Goal: Task Accomplishment & Management: Complete application form

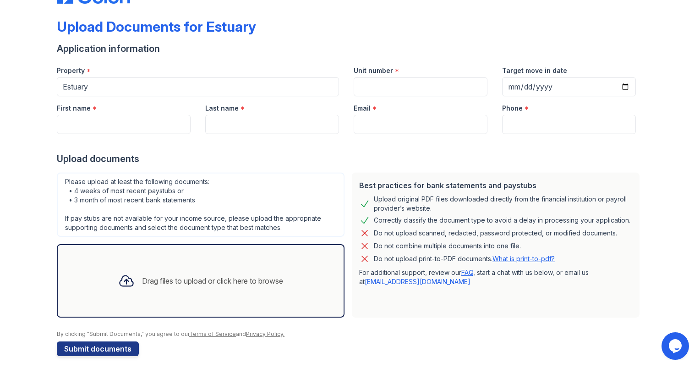
scroll to position [39, 0]
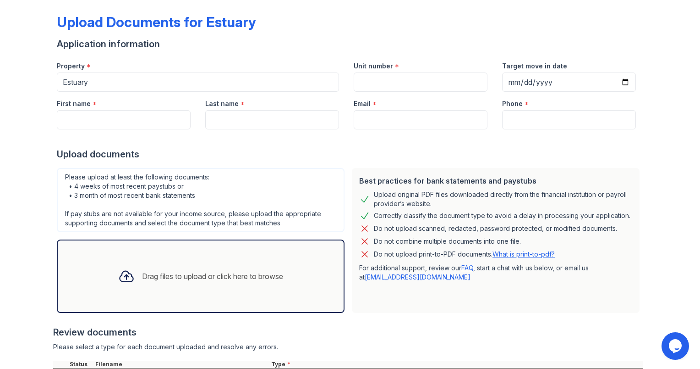
click at [171, 275] on div "Drag files to upload or click here to browse" at bounding box center [212, 275] width 141 height 11
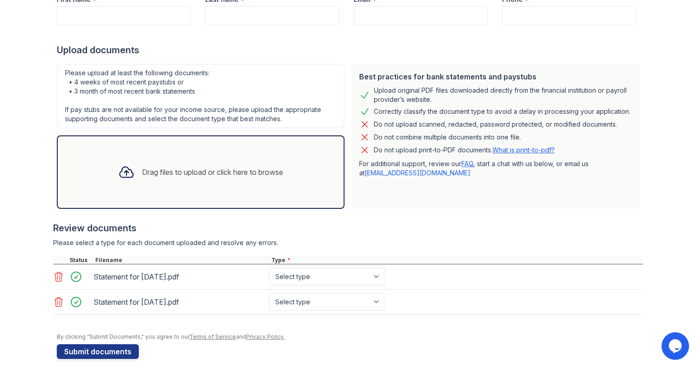
scroll to position [150, 0]
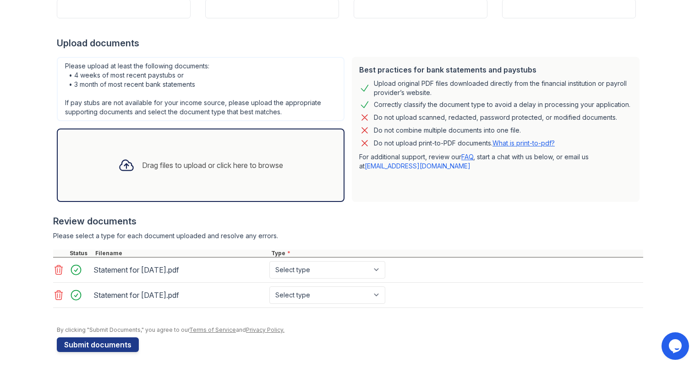
click at [53, 295] on icon at bounding box center [58, 294] width 11 height 11
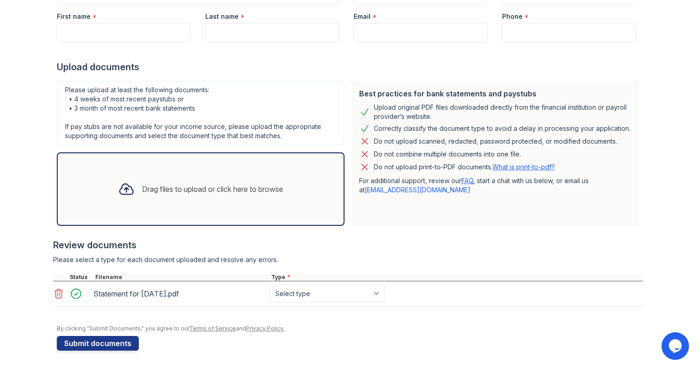
scroll to position [125, 0]
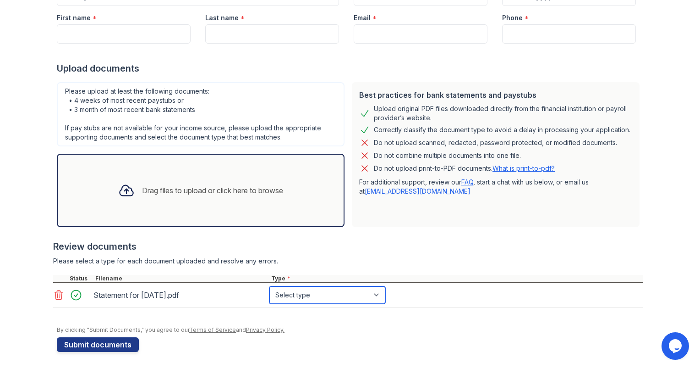
click at [313, 296] on select "Select type Paystub Bank Statement Offer Letter Tax Documents Benefit Award Let…" at bounding box center [328, 294] width 116 height 17
select select "paystub"
click at [270, 286] on select "Select type Paystub Bank Statement Offer Letter Tax Documents Benefit Award Let…" at bounding box center [328, 294] width 116 height 17
click at [450, 312] on div at bounding box center [348, 312] width 590 height 9
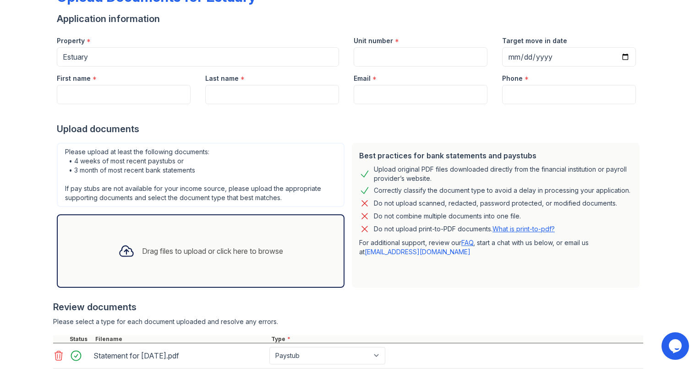
scroll to position [0, 0]
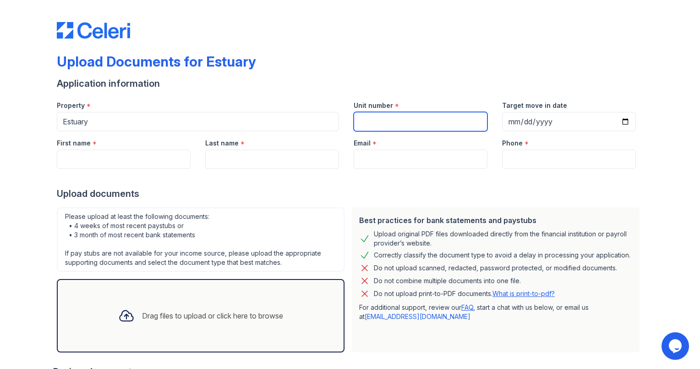
click at [369, 121] on input "Unit number" at bounding box center [421, 121] width 134 height 19
type input "2315"
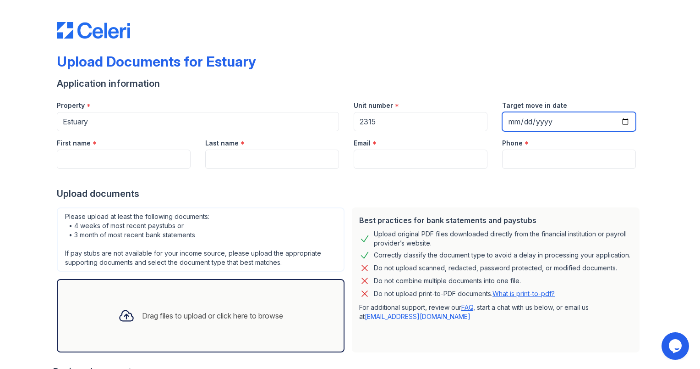
click at [625, 119] on input "Target move in date" at bounding box center [569, 121] width 134 height 19
type input "[DATE]"
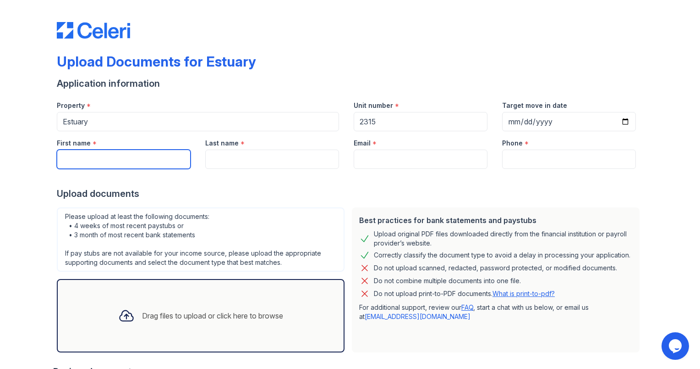
click at [121, 158] on input "First name" at bounding box center [124, 158] width 134 height 19
type input "[PERSON_NAME]"
type input "[EMAIL_ADDRESS][DOMAIN_NAME]"
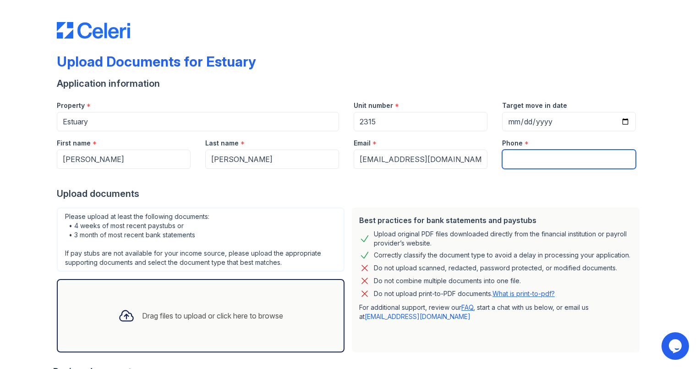
type input "[PHONE_NUMBER]"
click at [319, 189] on div "Upload documents" at bounding box center [350, 193] width 587 height 13
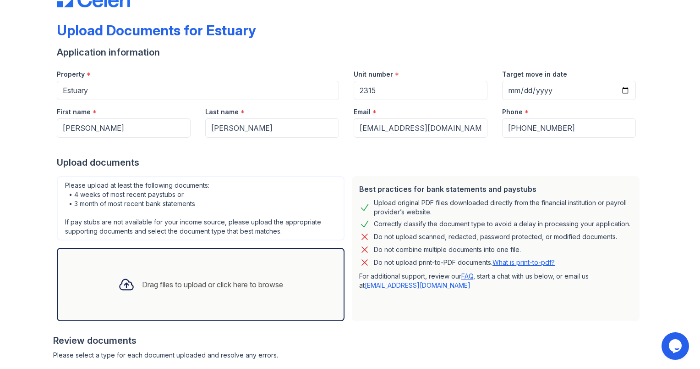
scroll to position [92, 0]
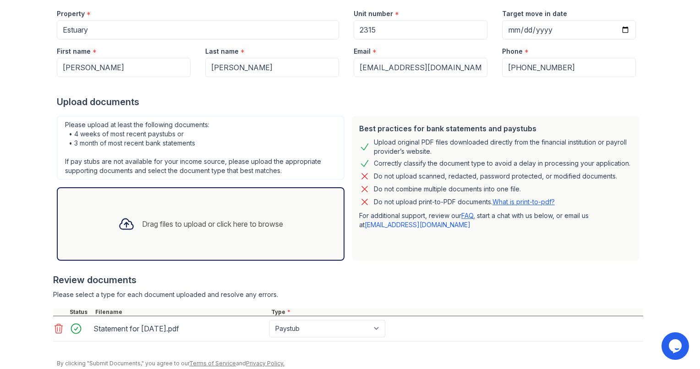
click at [485, 264] on div at bounding box center [348, 268] width 590 height 9
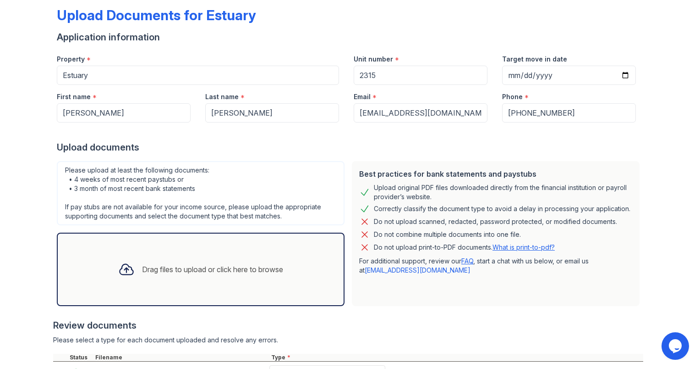
scroll to position [125, 0]
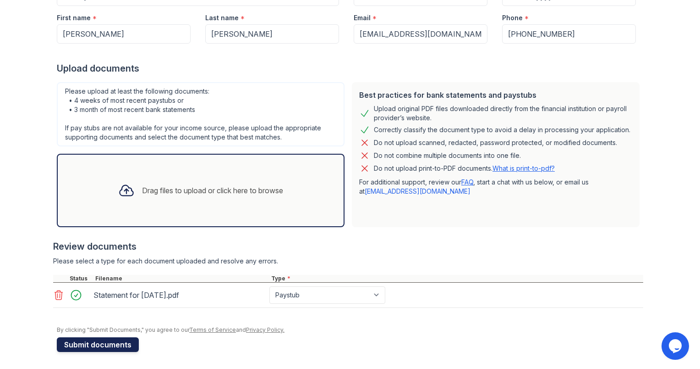
click at [93, 345] on button "Submit documents" at bounding box center [98, 344] width 82 height 15
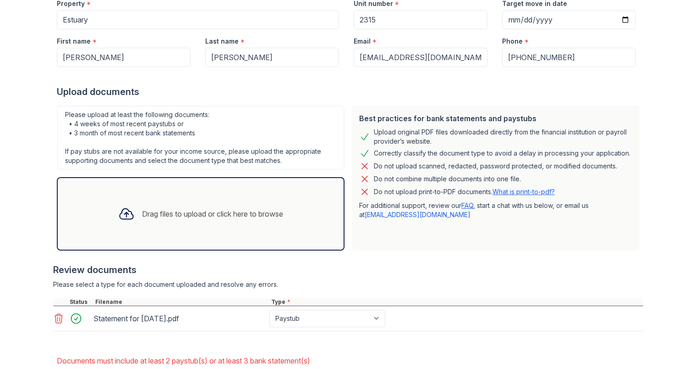
scroll to position [180, 0]
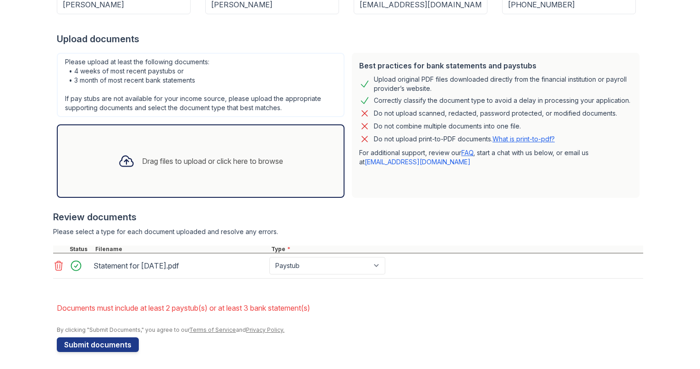
click at [182, 155] on div "Drag files to upload or click here to browse" at bounding box center [212, 160] width 141 height 11
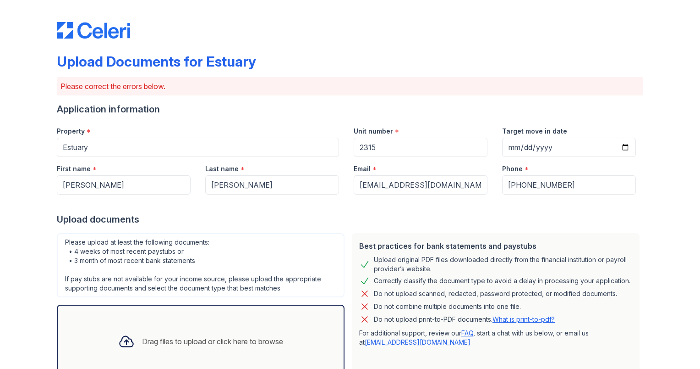
scroll to position [203, 0]
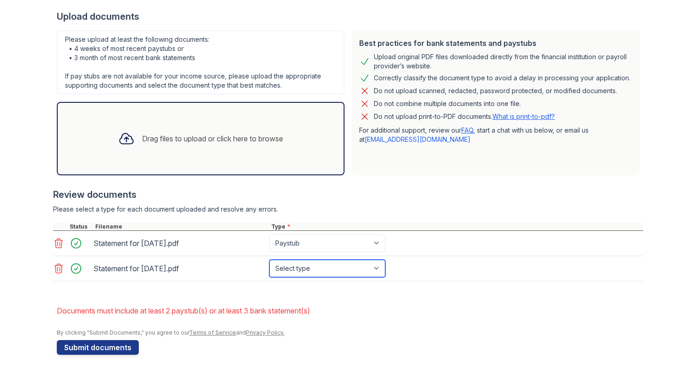
click at [318, 264] on select "Select type Paystub Bank Statement Offer Letter Tax Documents Benefit Award Let…" at bounding box center [328, 267] width 116 height 17
select select "paystub"
click at [270, 259] on select "Select type Paystub Bank Statement Offer Letter Tax Documents Benefit Award Let…" at bounding box center [328, 267] width 116 height 17
click at [386, 292] on form "Application information Property * Estuary Unit number * 2315 Target move in da…" at bounding box center [350, 127] width 587 height 454
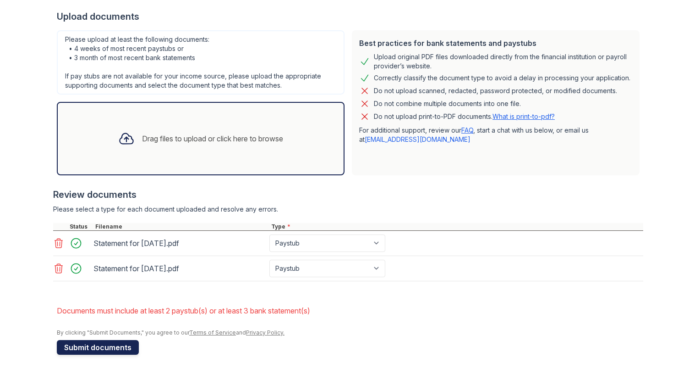
click at [97, 350] on button "Submit documents" at bounding box center [98, 347] width 82 height 15
